Goal: Obtain resource: Download file/media

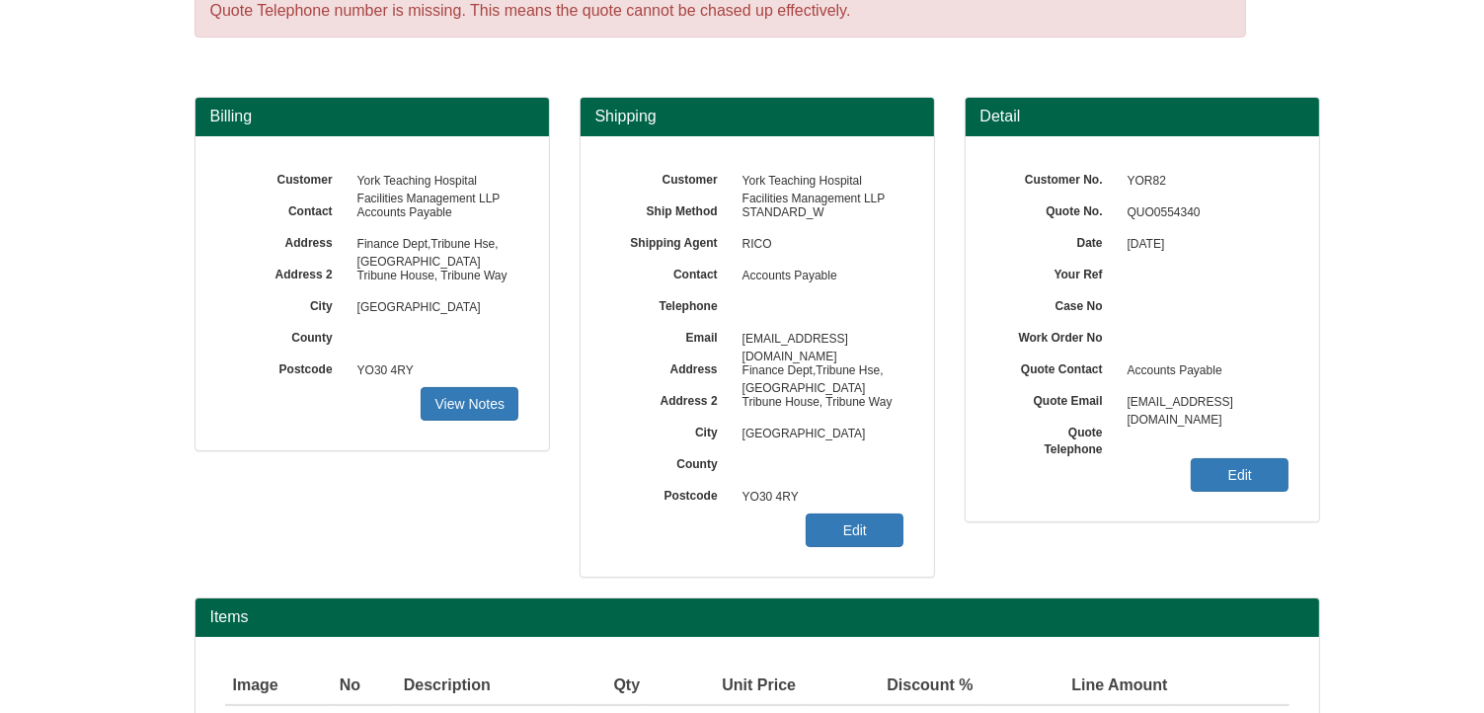
scroll to position [245, 0]
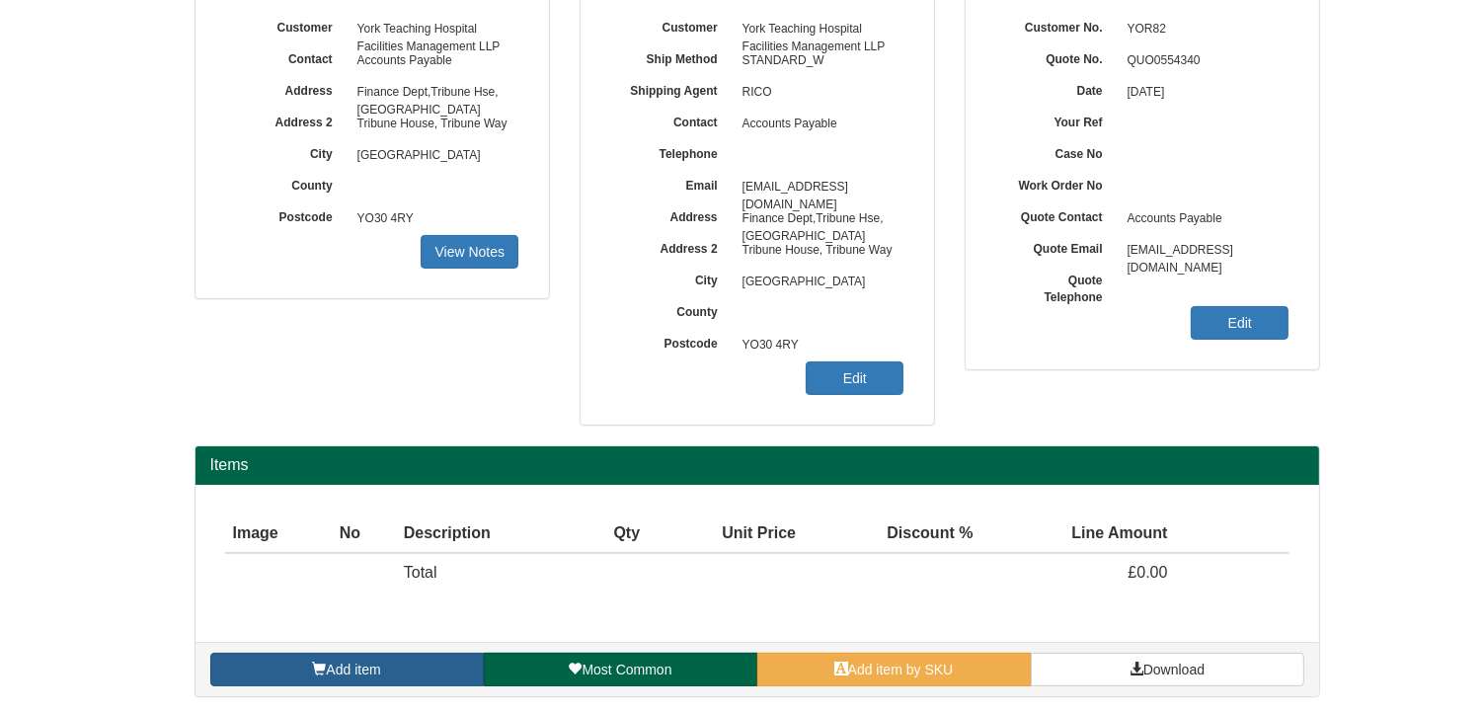
click at [419, 666] on link "Add item" at bounding box center [347, 670] width 274 height 34
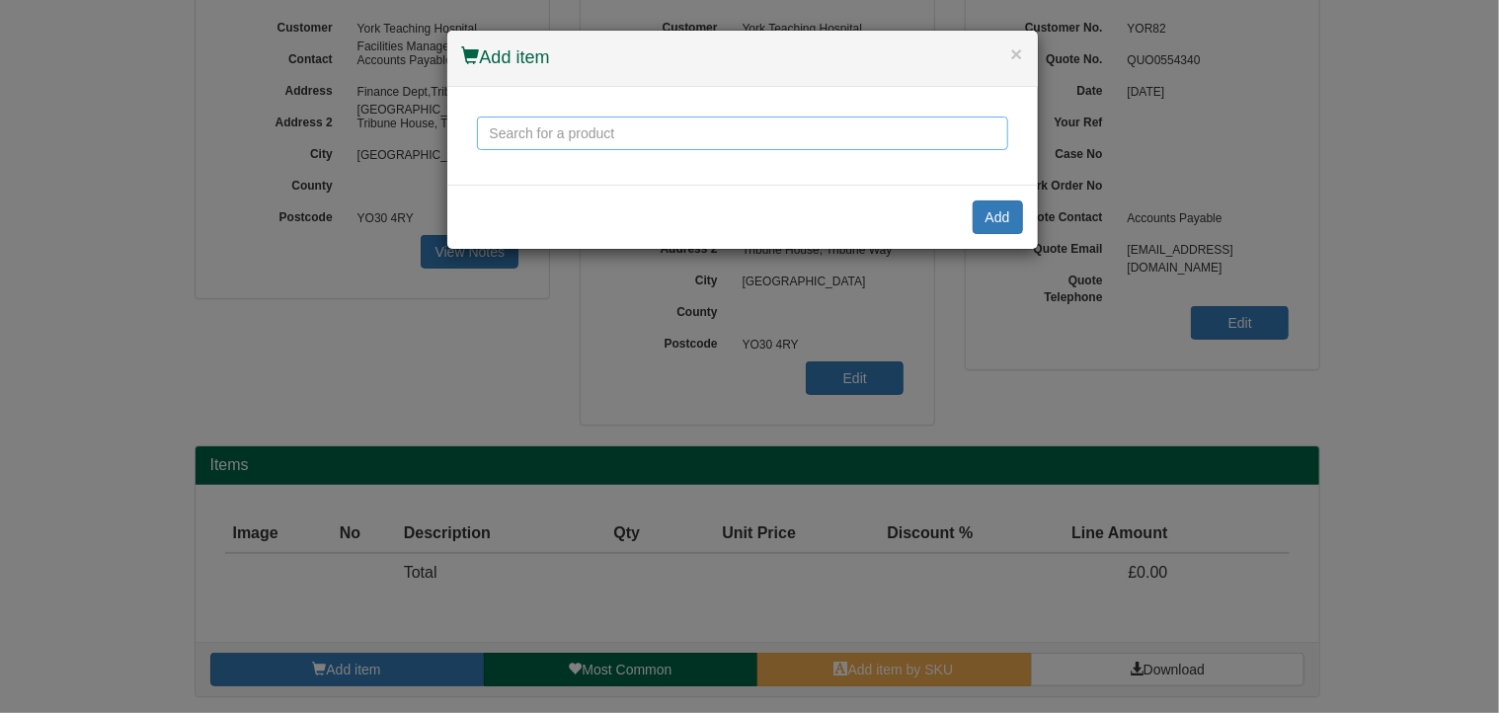
click at [516, 131] on input "text" at bounding box center [742, 134] width 531 height 34
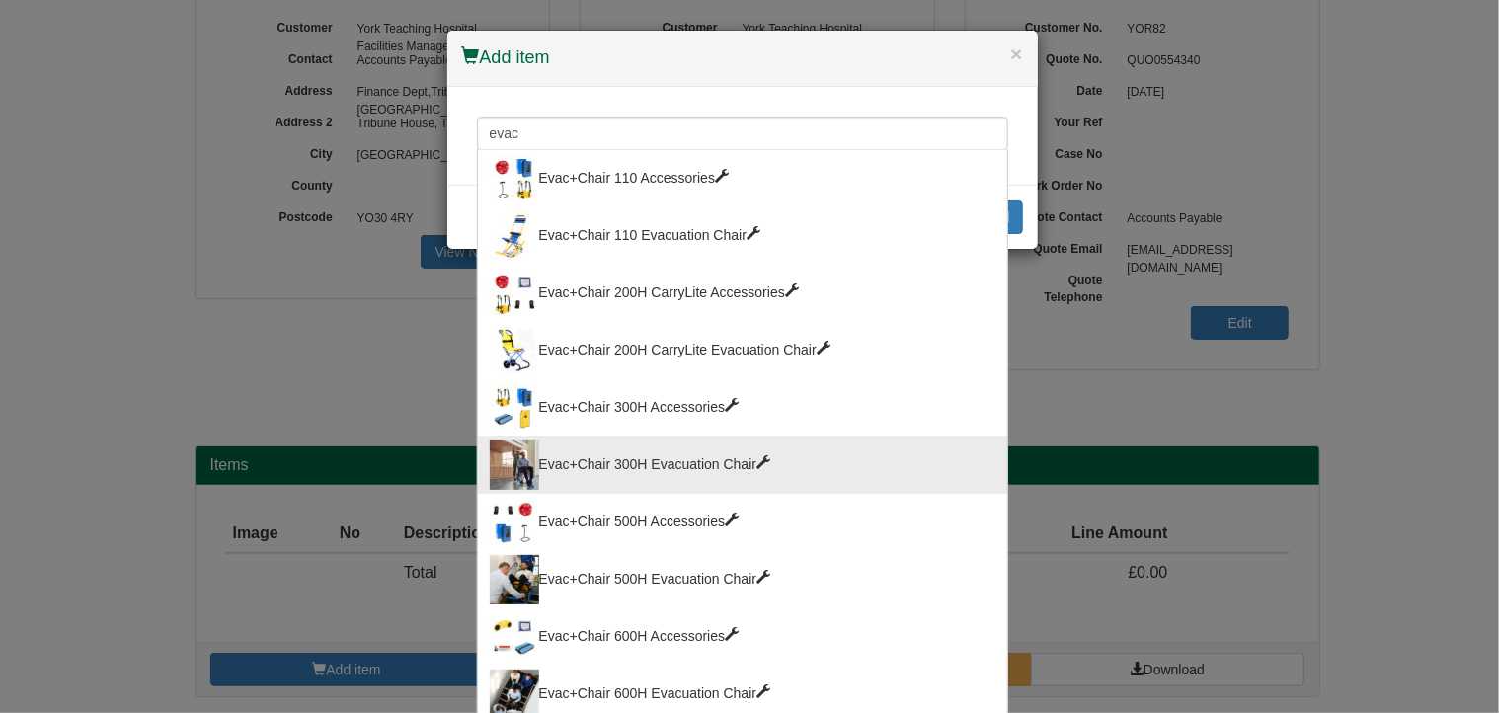
click at [606, 469] on div "Evac+Chair 300H Evacuation Chair" at bounding box center [743, 464] width 506 height 49
type input "Evac+Chair 300H Evacuation Chair"
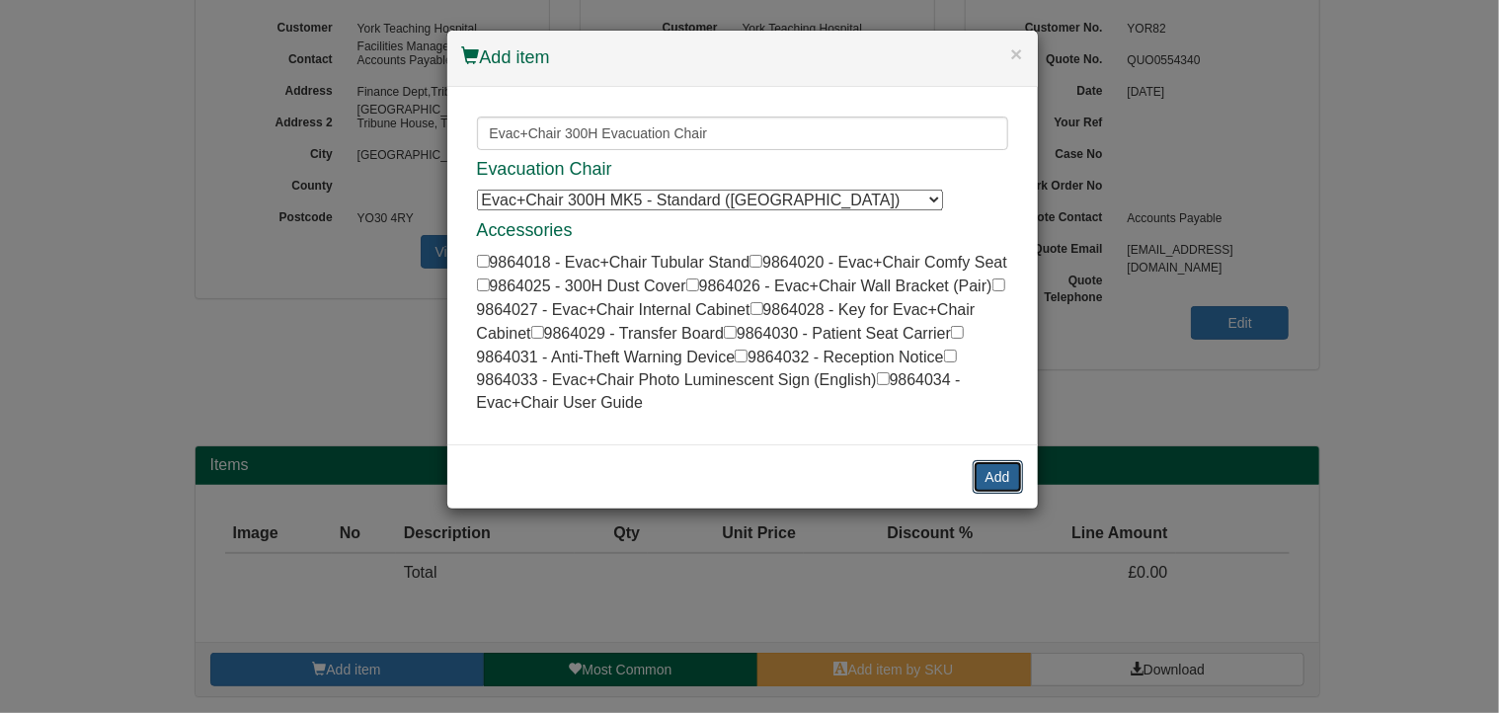
click at [998, 468] on button "Add" at bounding box center [998, 477] width 50 height 34
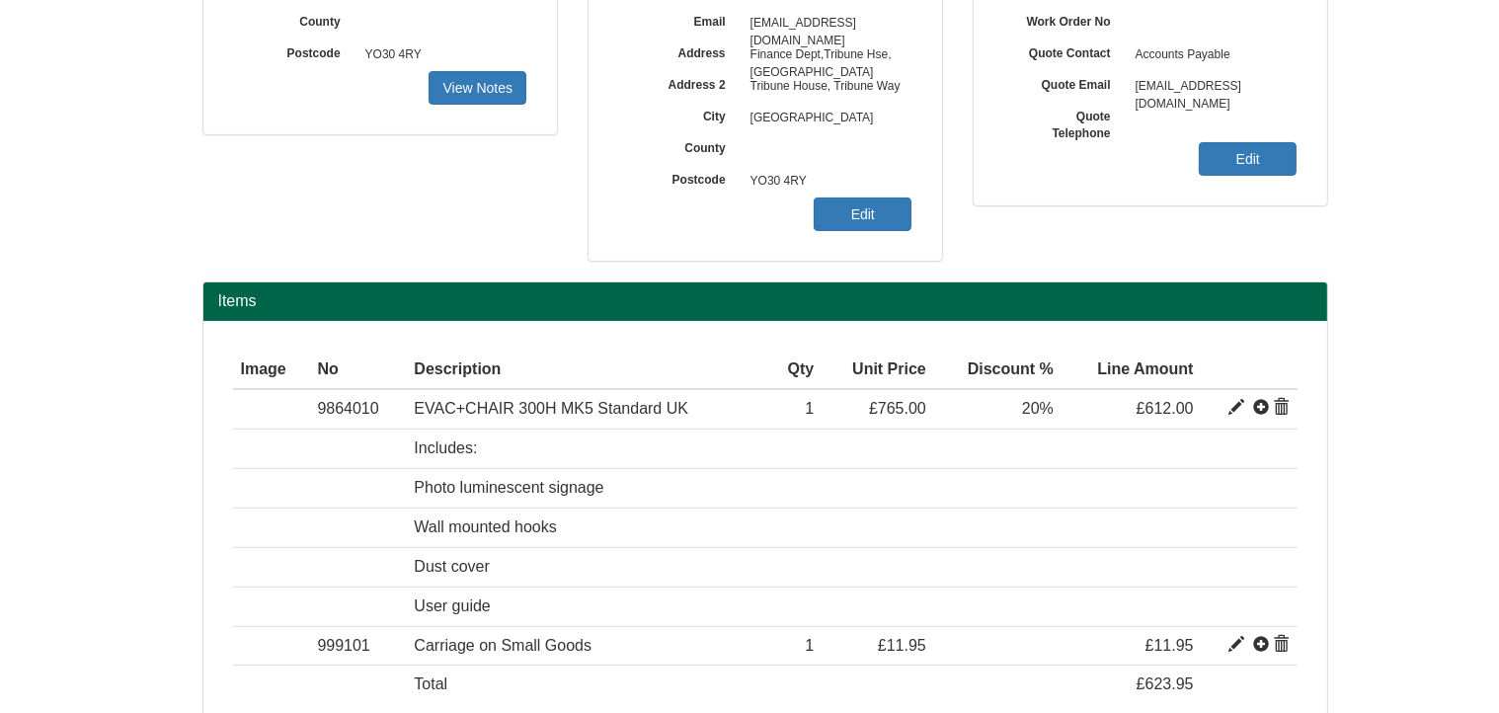
scroll to position [442, 0]
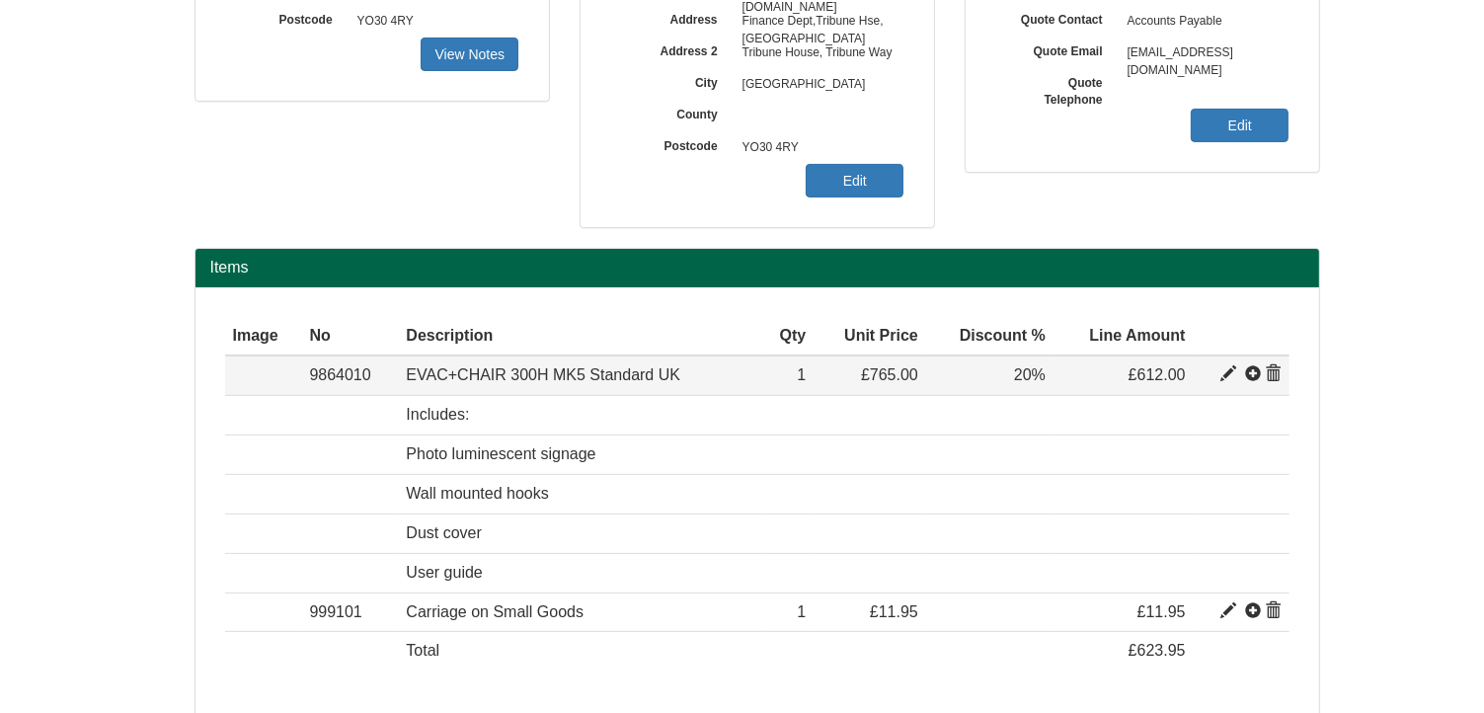
click at [1228, 367] on span at bounding box center [1229, 374] width 16 height 16
type input "EVAC+CHAIR 300H MK5 Standard UK"
type input "404.66"
type input "765.00"
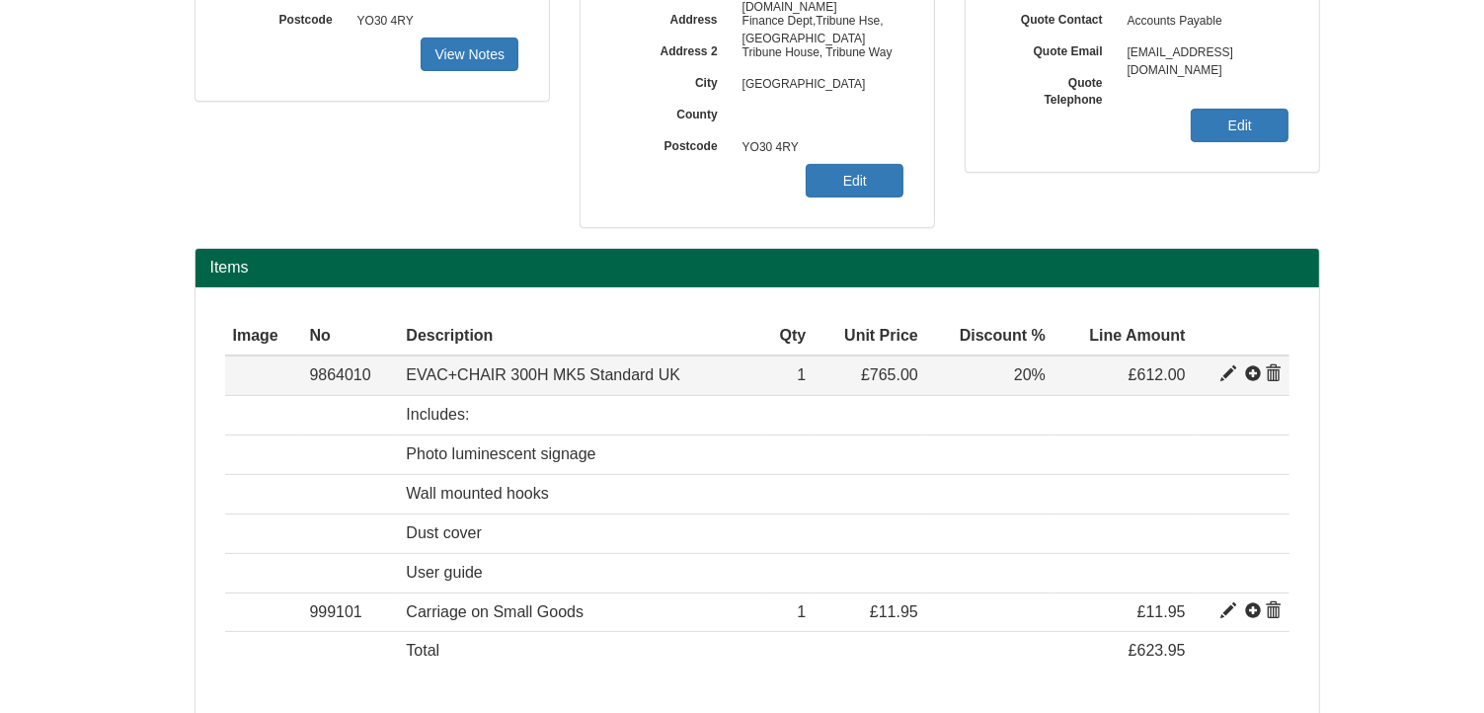
type input "1"
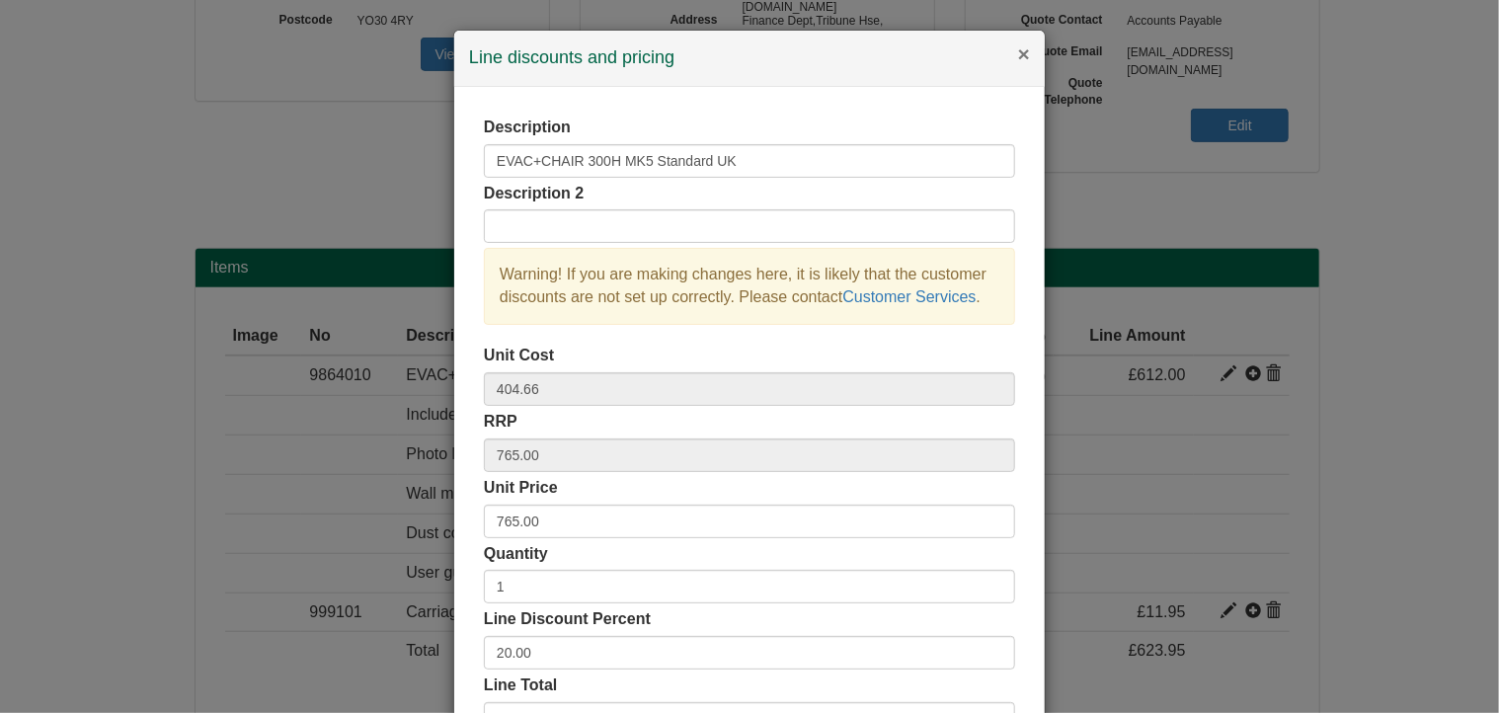
click at [1018, 56] on button "×" at bounding box center [1024, 53] width 12 height 21
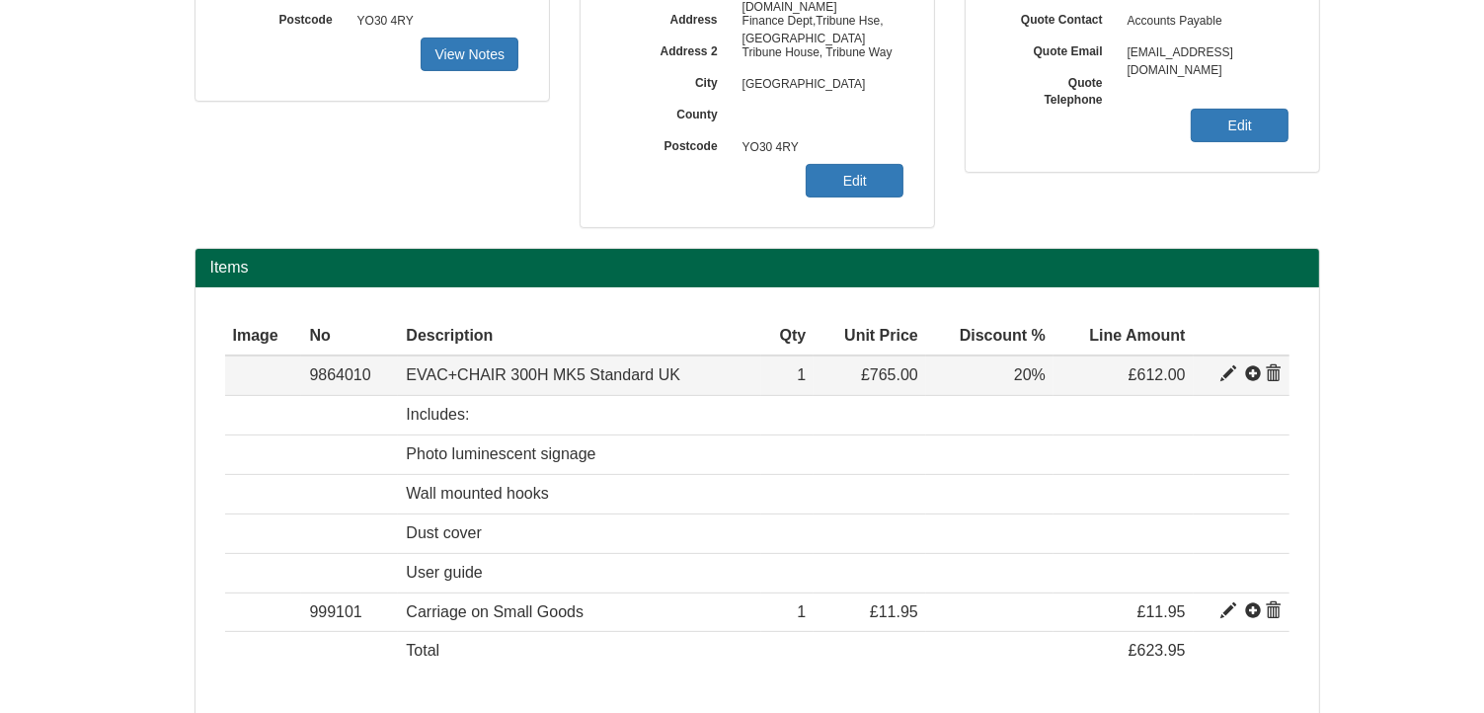
click at [1231, 370] on span at bounding box center [1229, 374] width 16 height 16
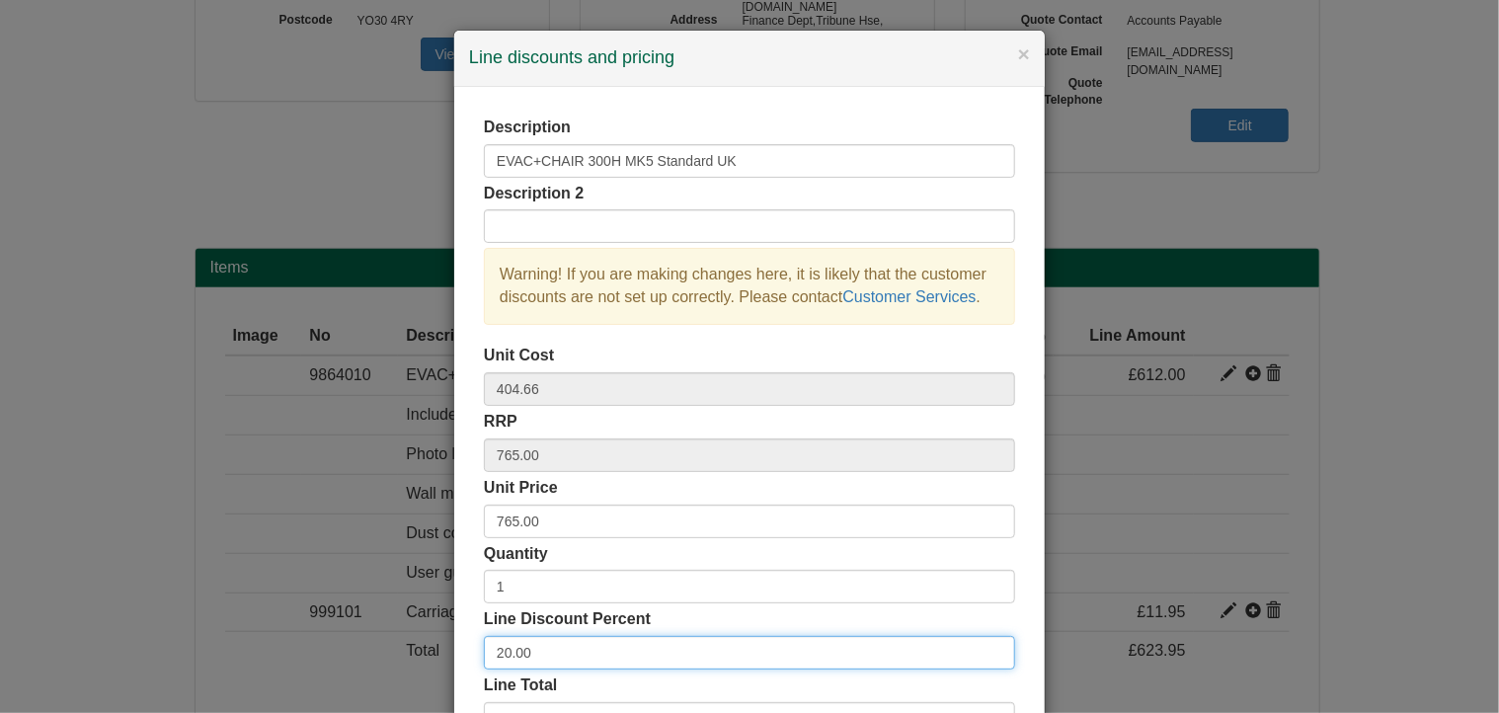
drag, startPoint x: 528, startPoint y: 663, endPoint x: 404, endPoint y: 662, distance: 124.4
click at [404, 662] on div "× Line discounts and pricing Description EVAC+CHAIR 300H MK5 Standard UK Descri…" at bounding box center [749, 356] width 1499 height 713
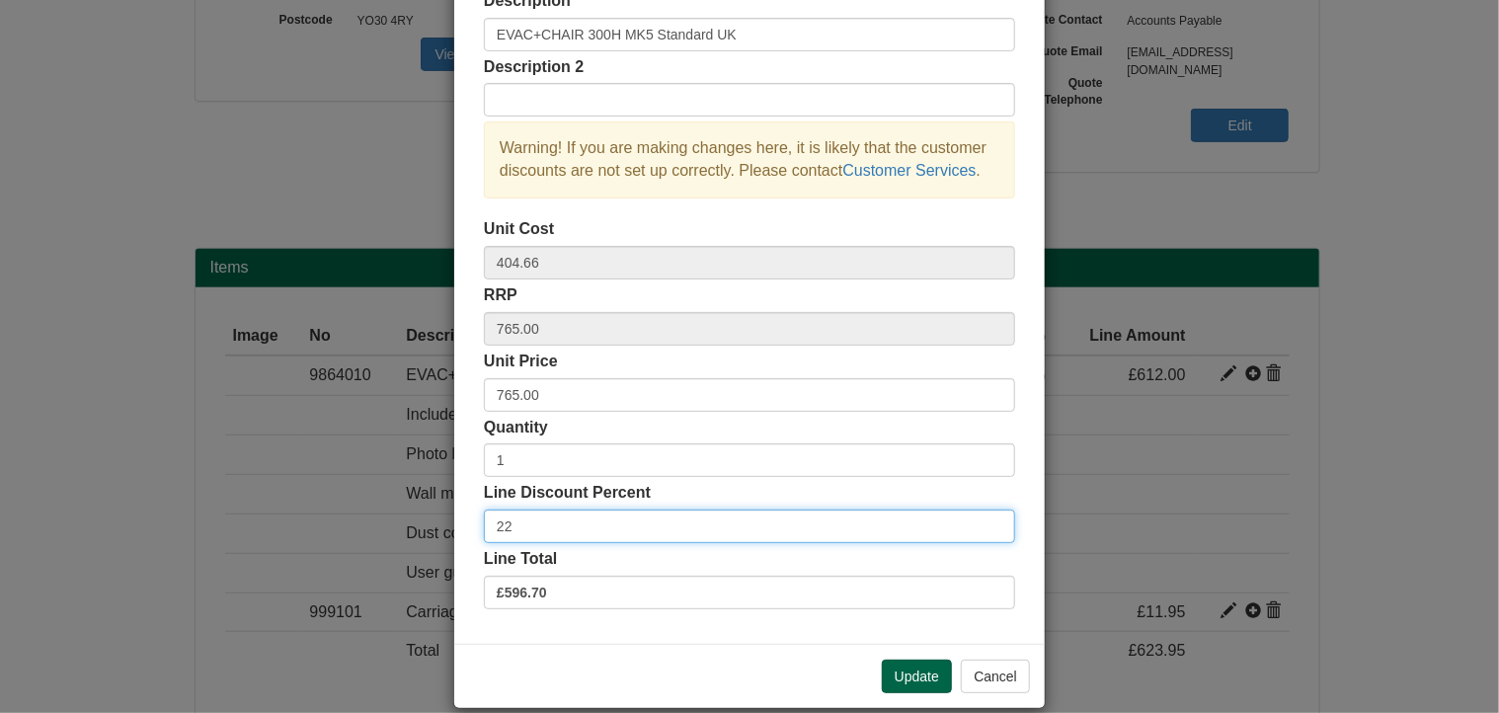
scroll to position [150, 0]
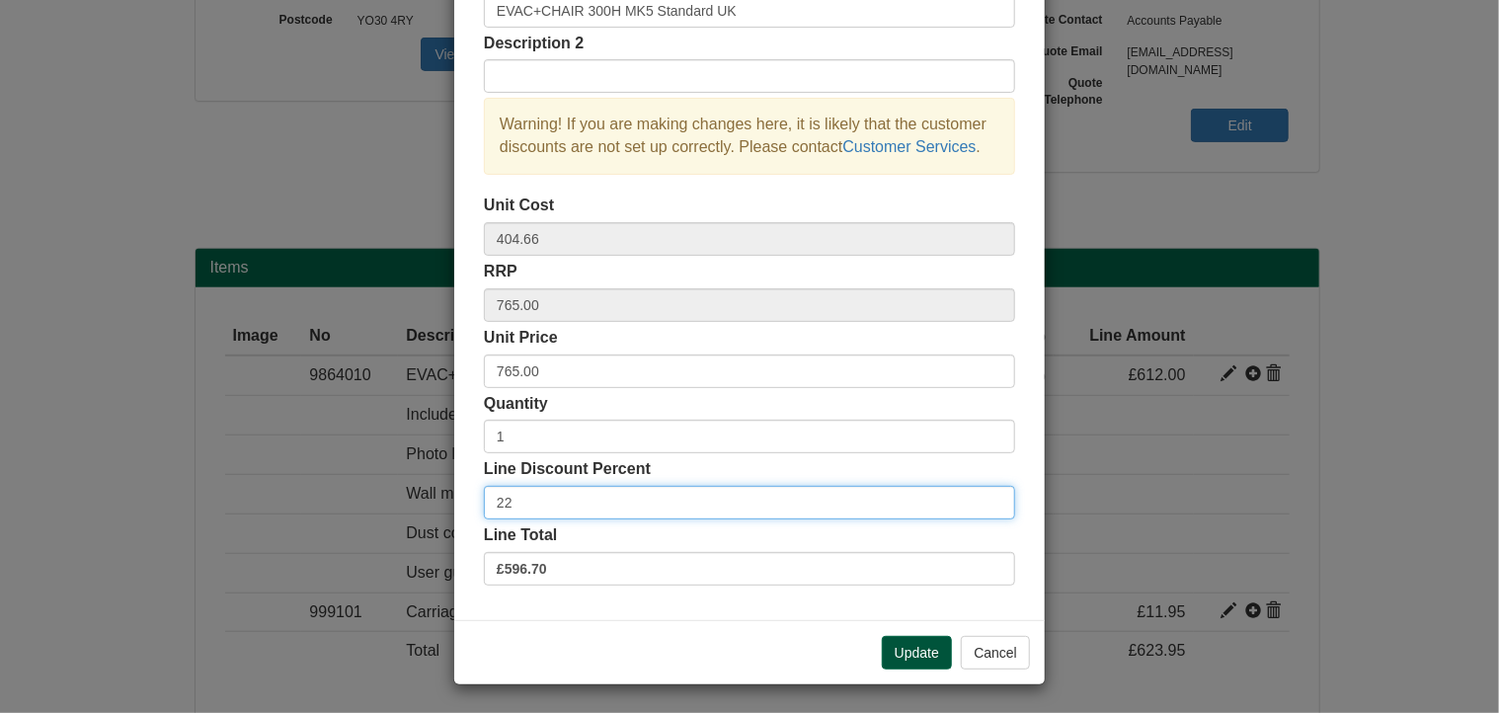
type input "22"
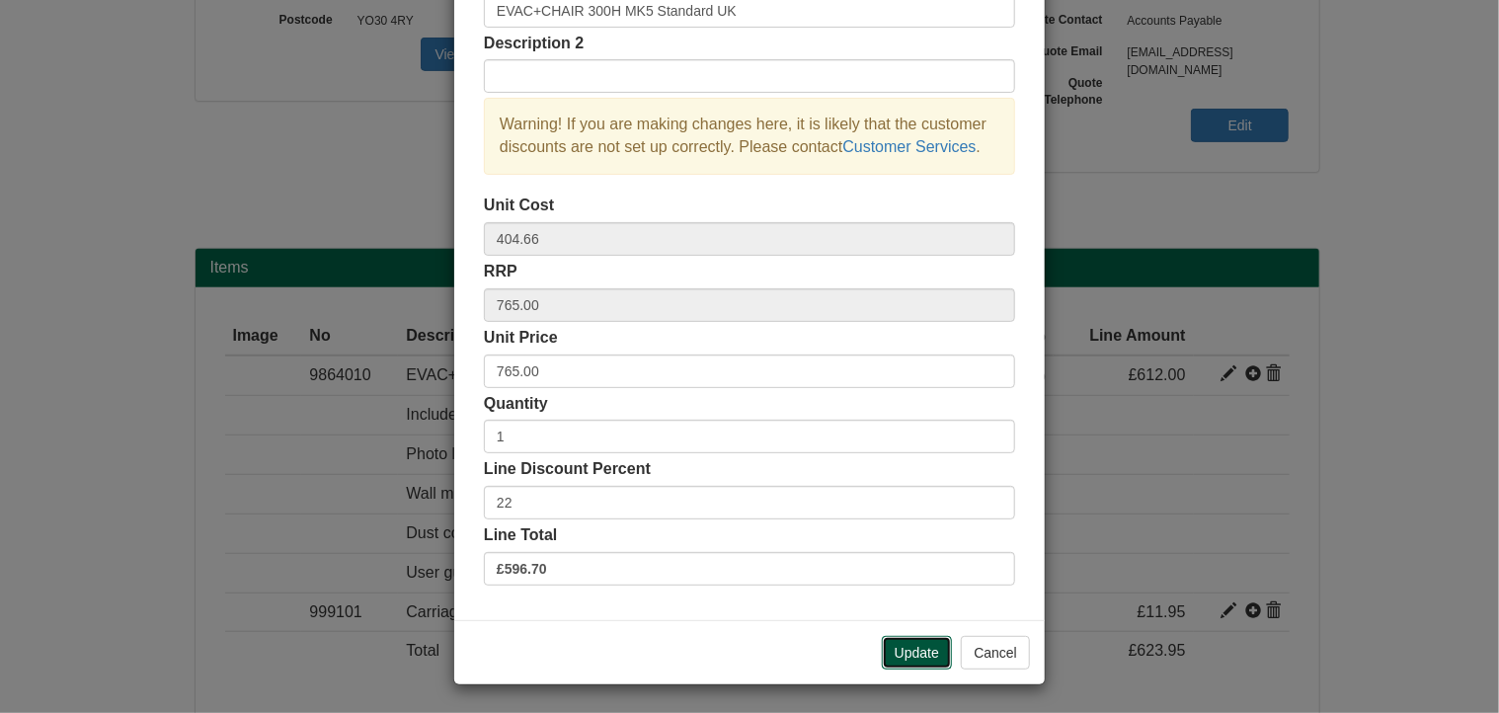
click at [906, 652] on button "Update" at bounding box center [917, 653] width 70 height 34
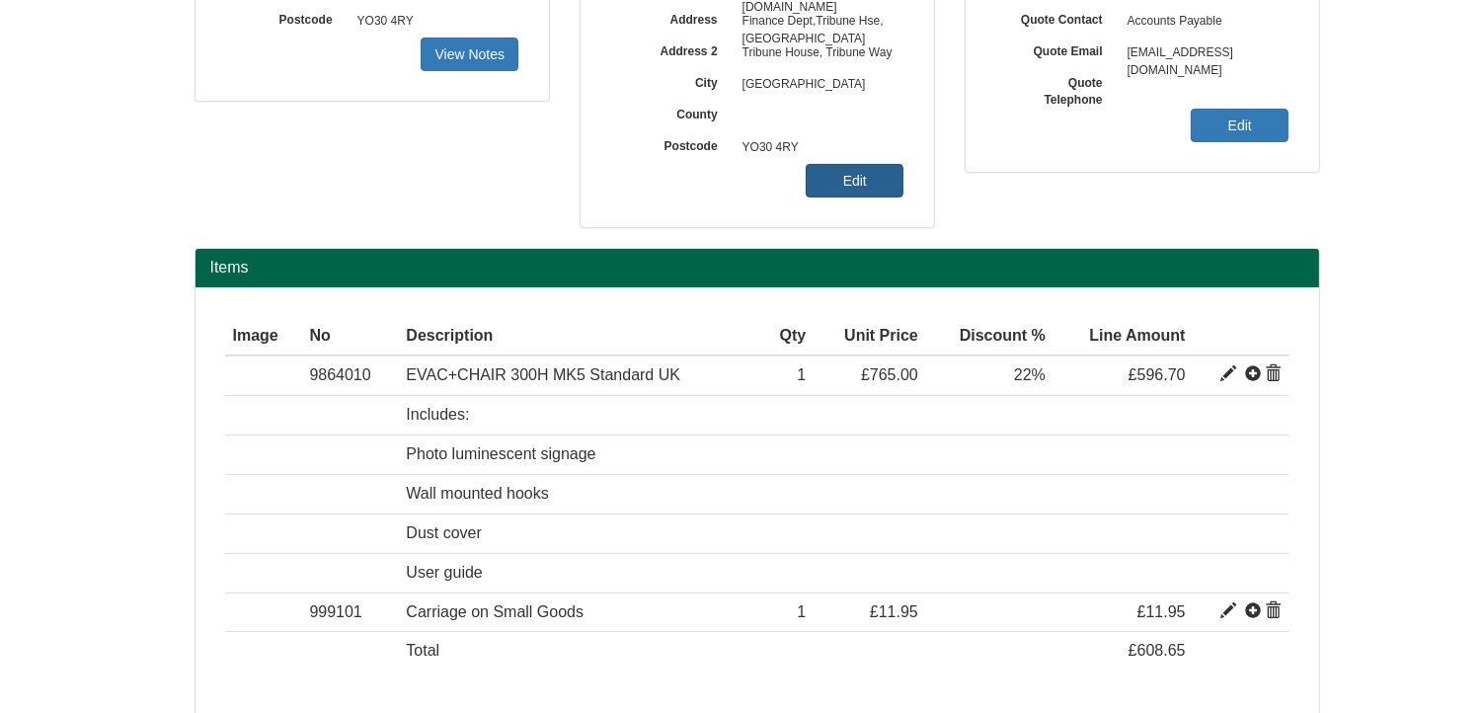
click at [864, 179] on link "Edit" at bounding box center [855, 181] width 98 height 34
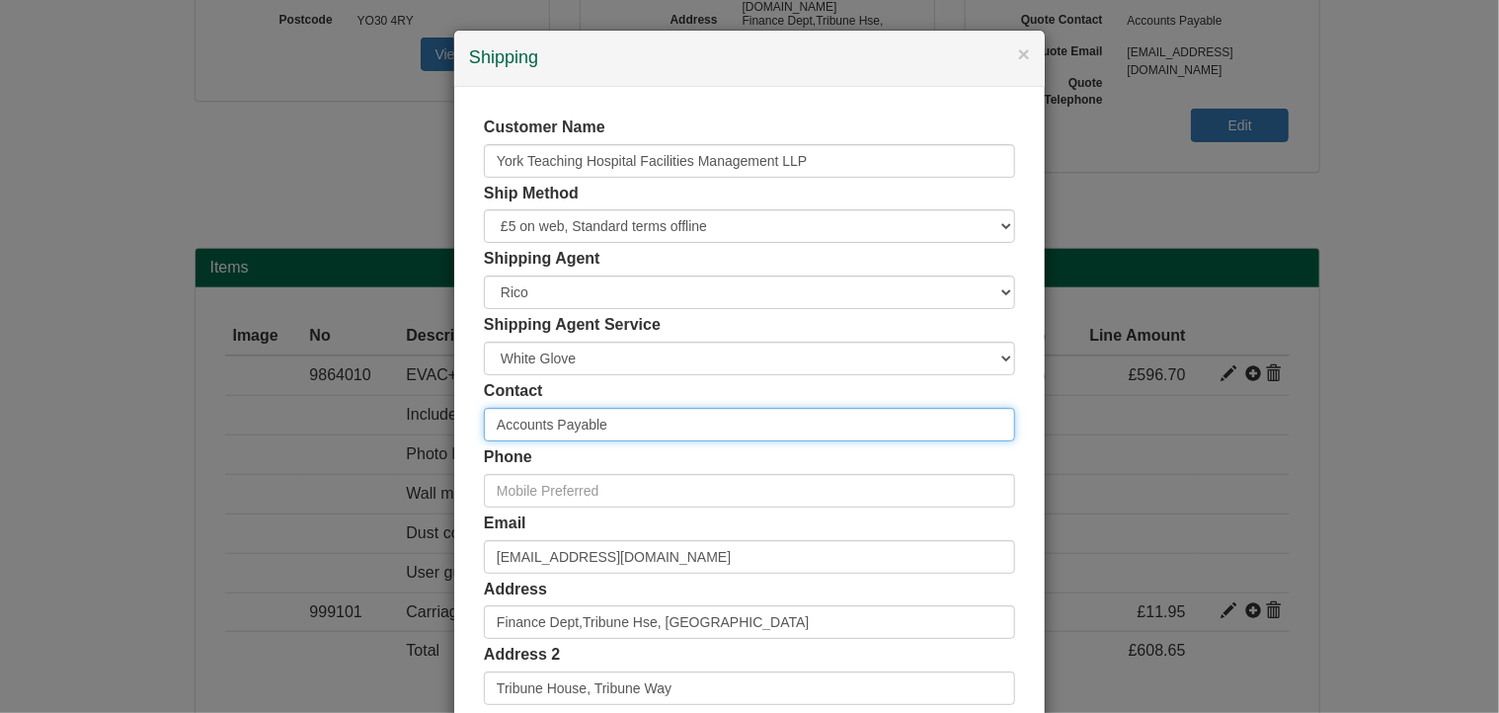
drag, startPoint x: 632, startPoint y: 420, endPoint x: 382, endPoint y: 420, distance: 249.9
click at [382, 420] on div "× Shipping Customer Name York Teaching Hospital Facilities Management LLP Ship …" at bounding box center [749, 356] width 1499 height 713
type input "[PERSON_NAME]"
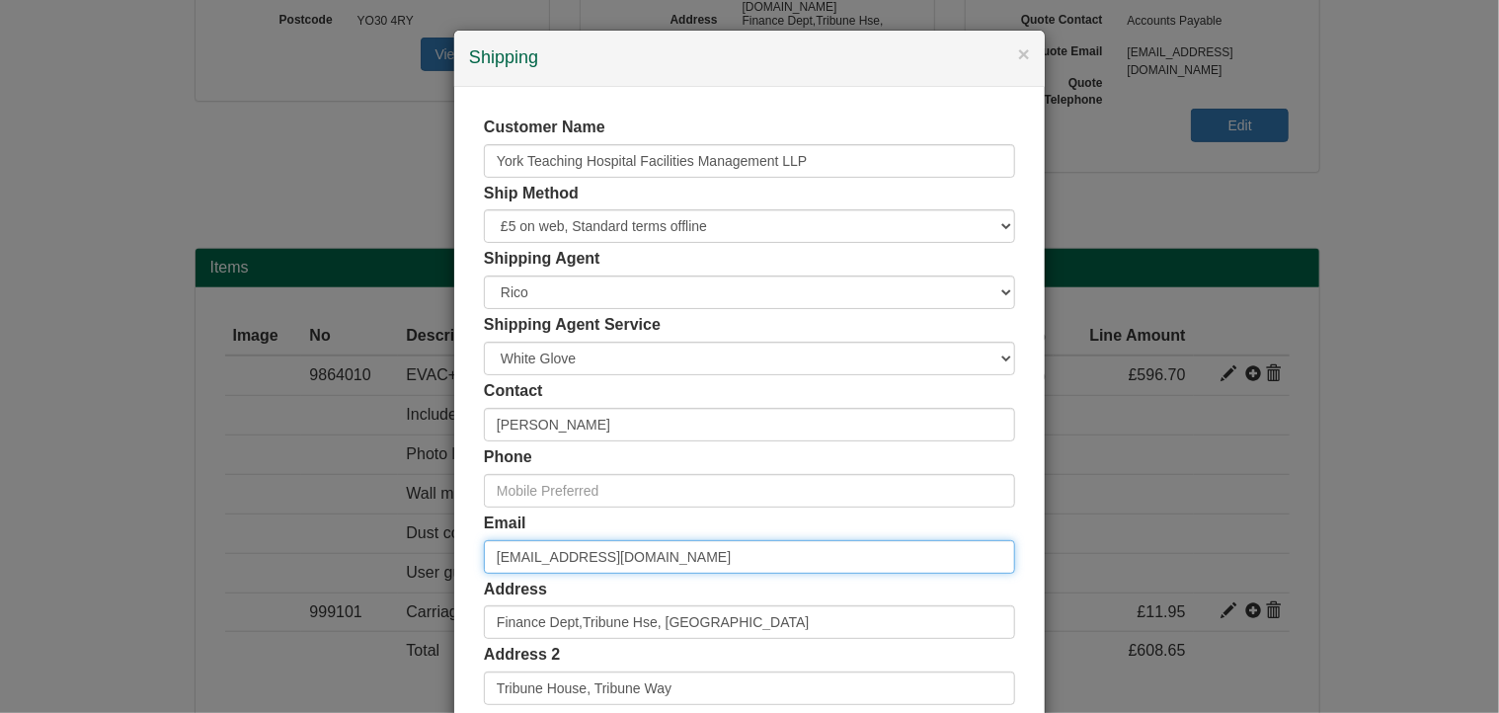
drag, startPoint x: 674, startPoint y: 560, endPoint x: 371, endPoint y: 551, distance: 302.4
click at [371, 551] on div "× Shipping Customer Name York Teaching Hospital Facilities Management LLP Ship …" at bounding box center [749, 356] width 1499 height 713
paste input "[PERSON_NAME].steel7"
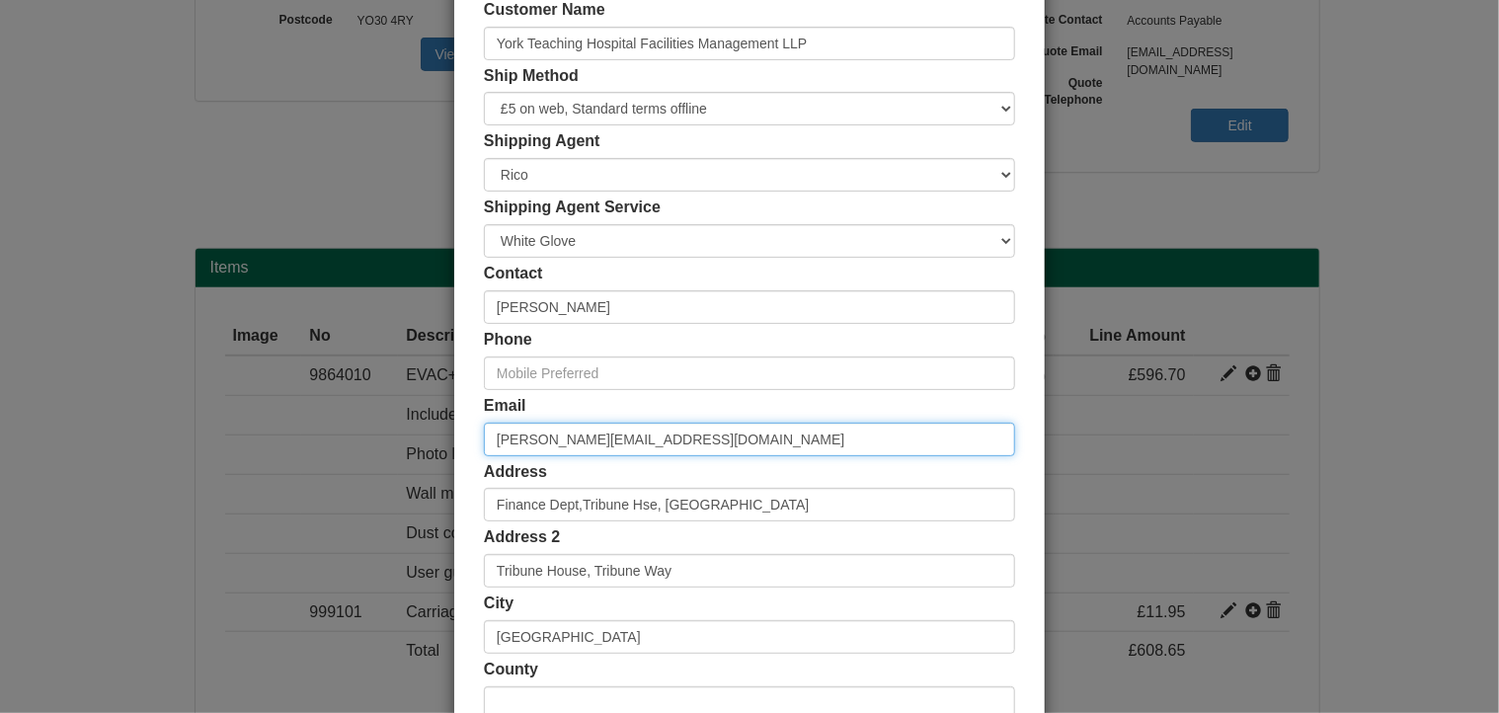
scroll to position [379, 0]
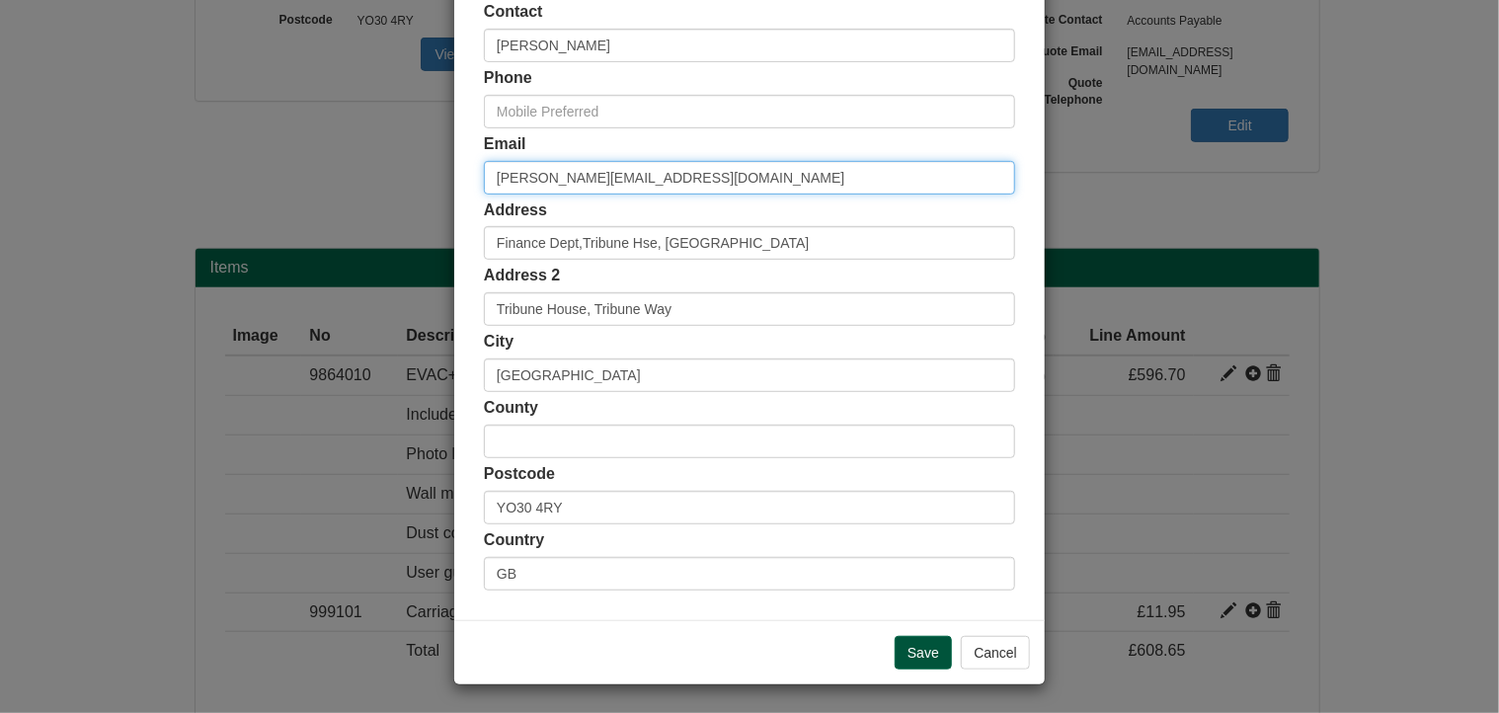
type input "[PERSON_NAME][EMAIL_ADDRESS][DOMAIN_NAME]"
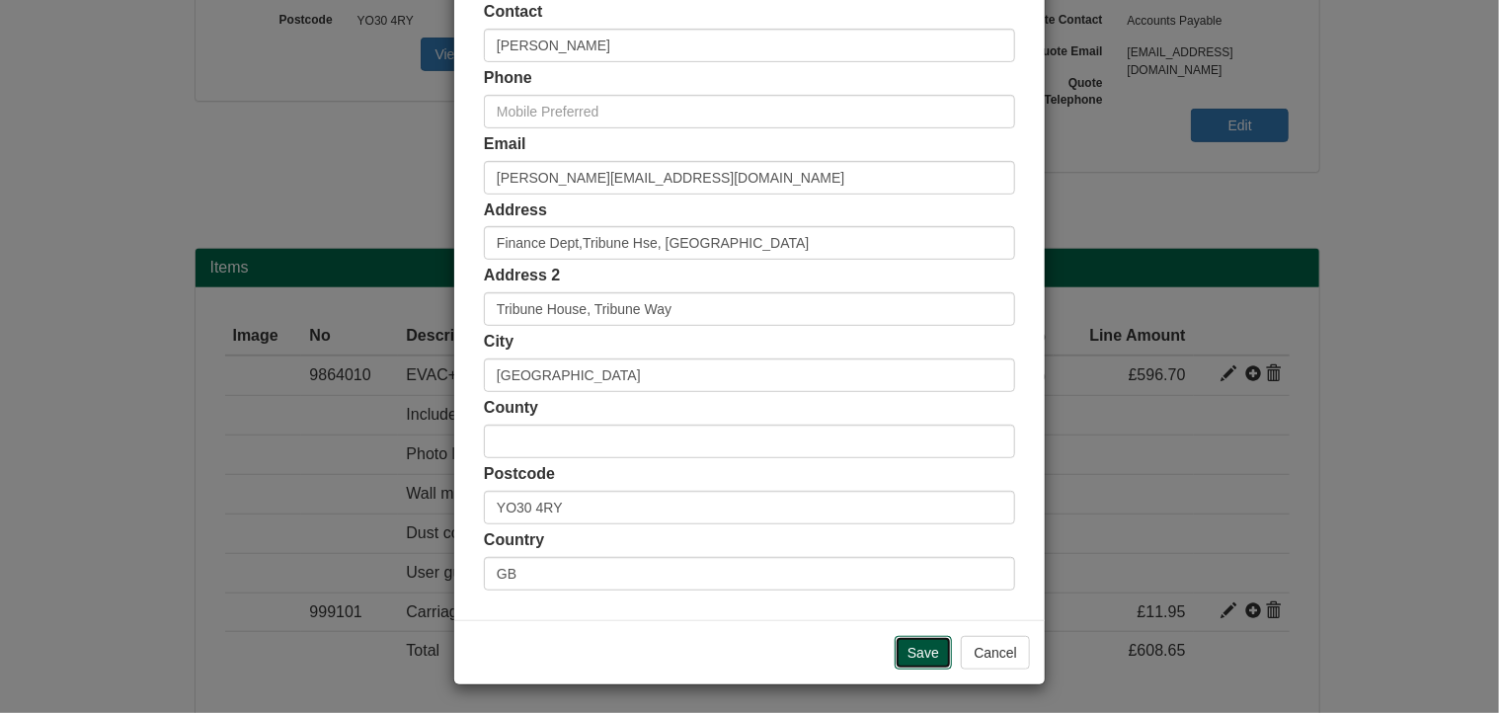
click at [932, 651] on input "Save" at bounding box center [923, 653] width 57 height 34
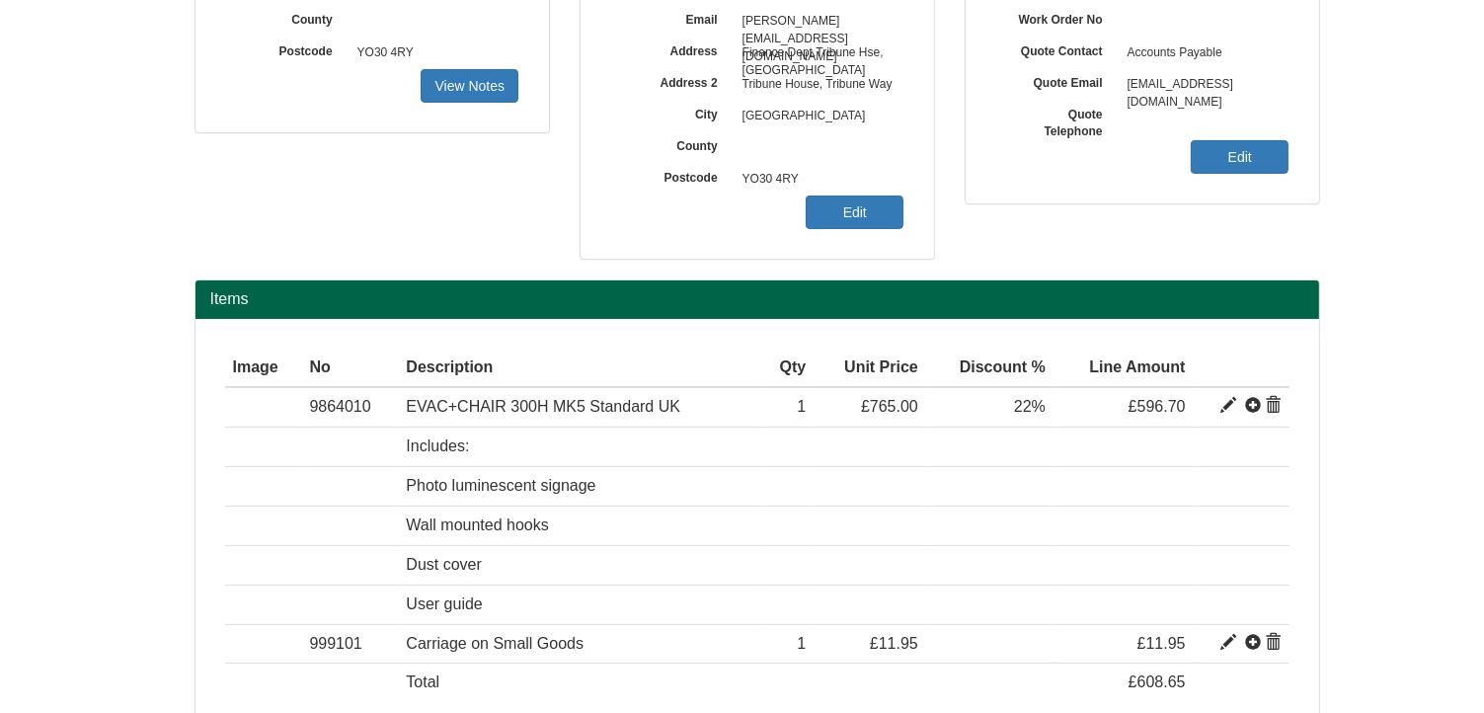
scroll to position [520, 0]
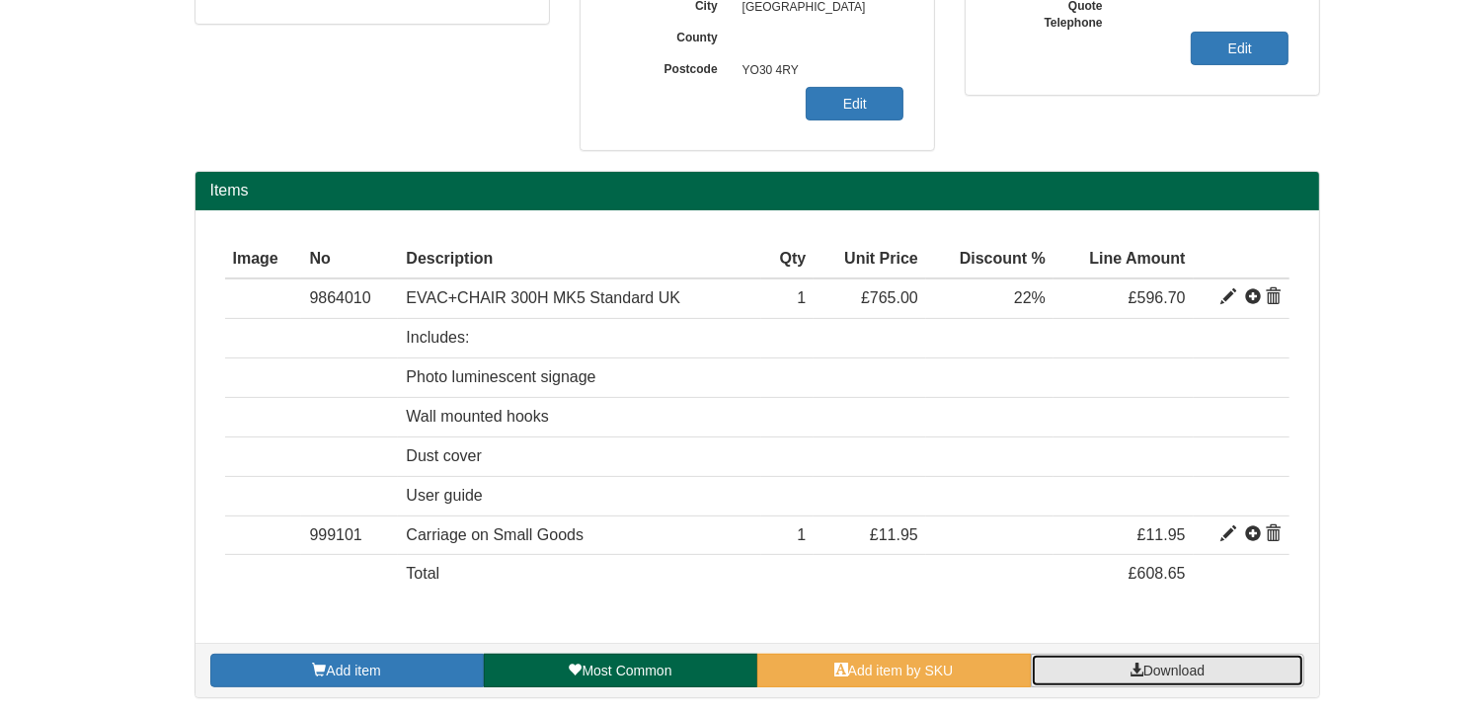
click at [1144, 668] on span "Download" at bounding box center [1174, 671] width 61 height 16
